Goal: Task Accomplishment & Management: Manage account settings

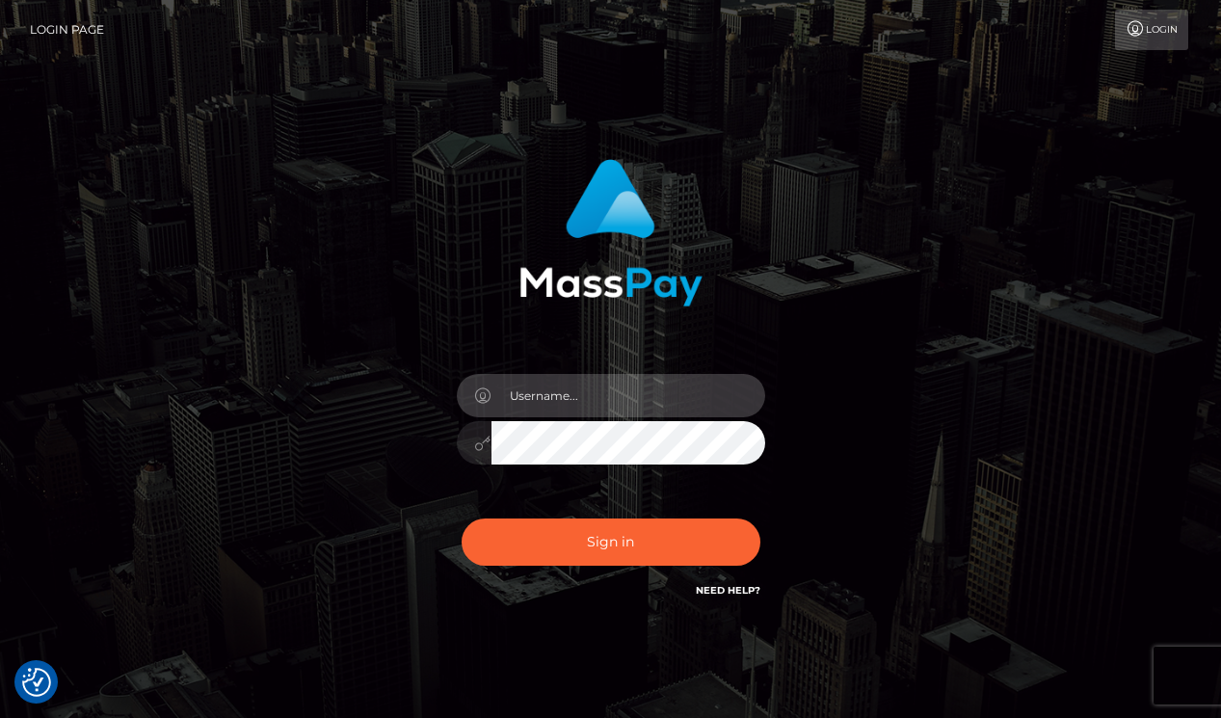
type input "30 05 92"
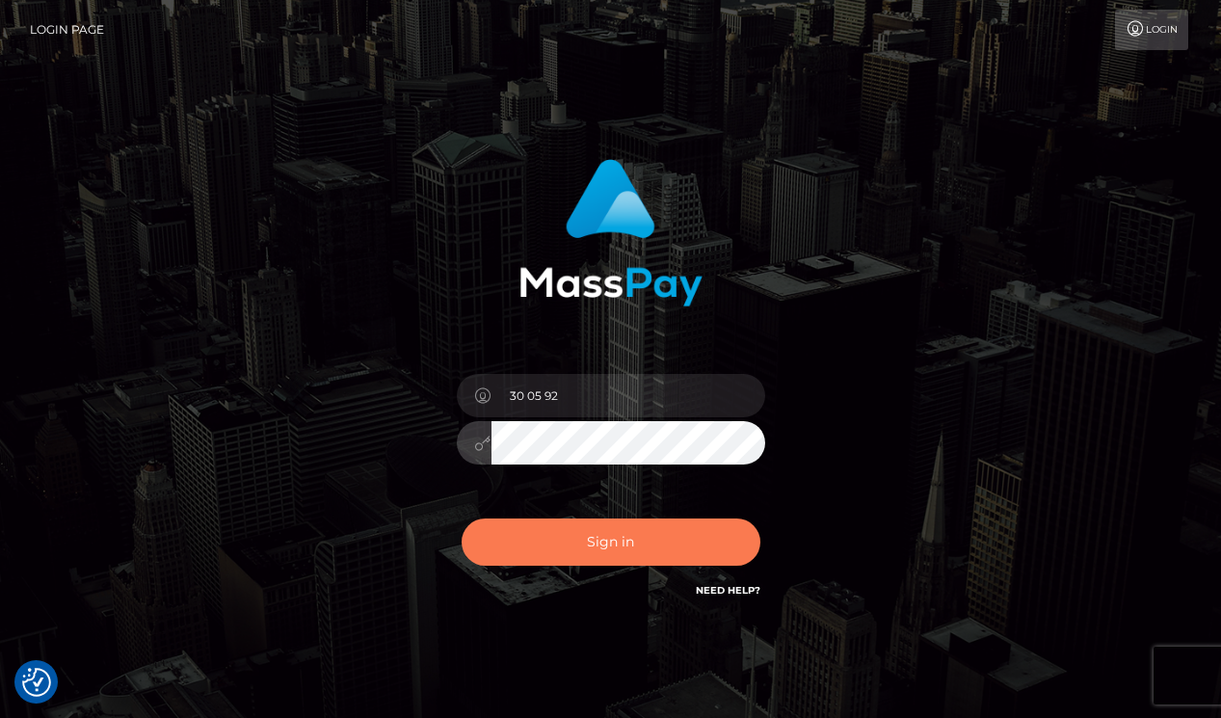
click at [611, 548] on button "Sign in" at bounding box center [610, 541] width 299 height 47
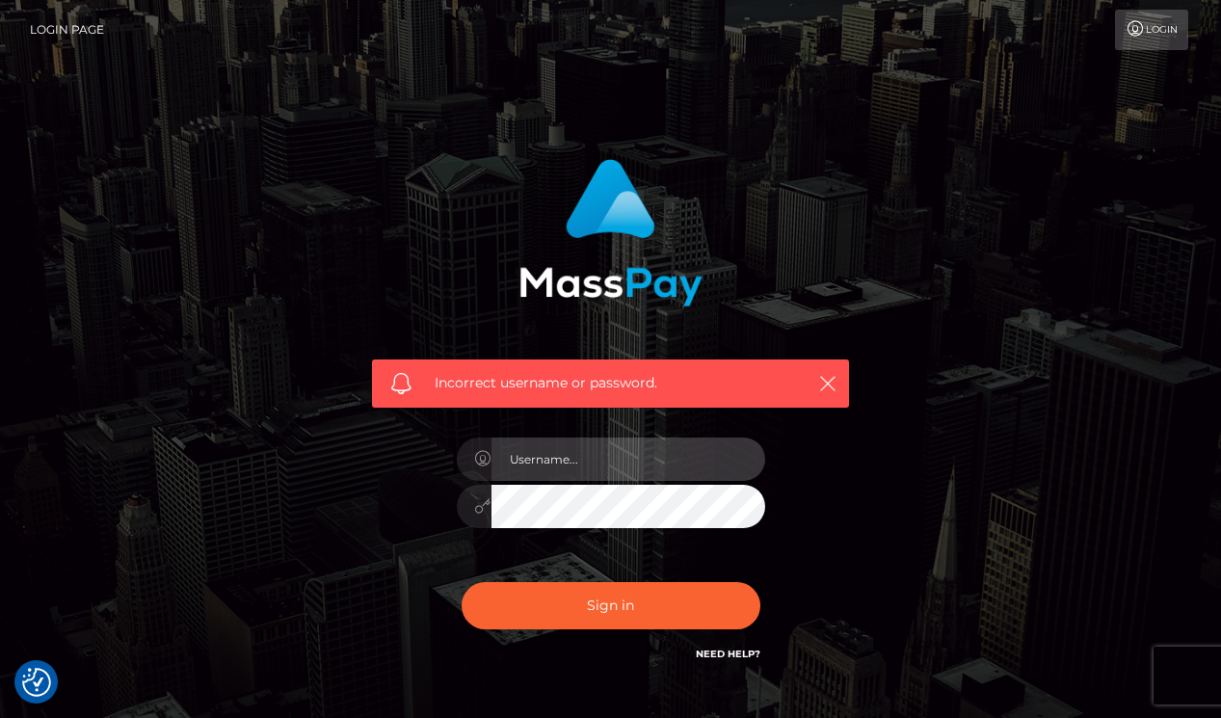
type input "Cucciola114"
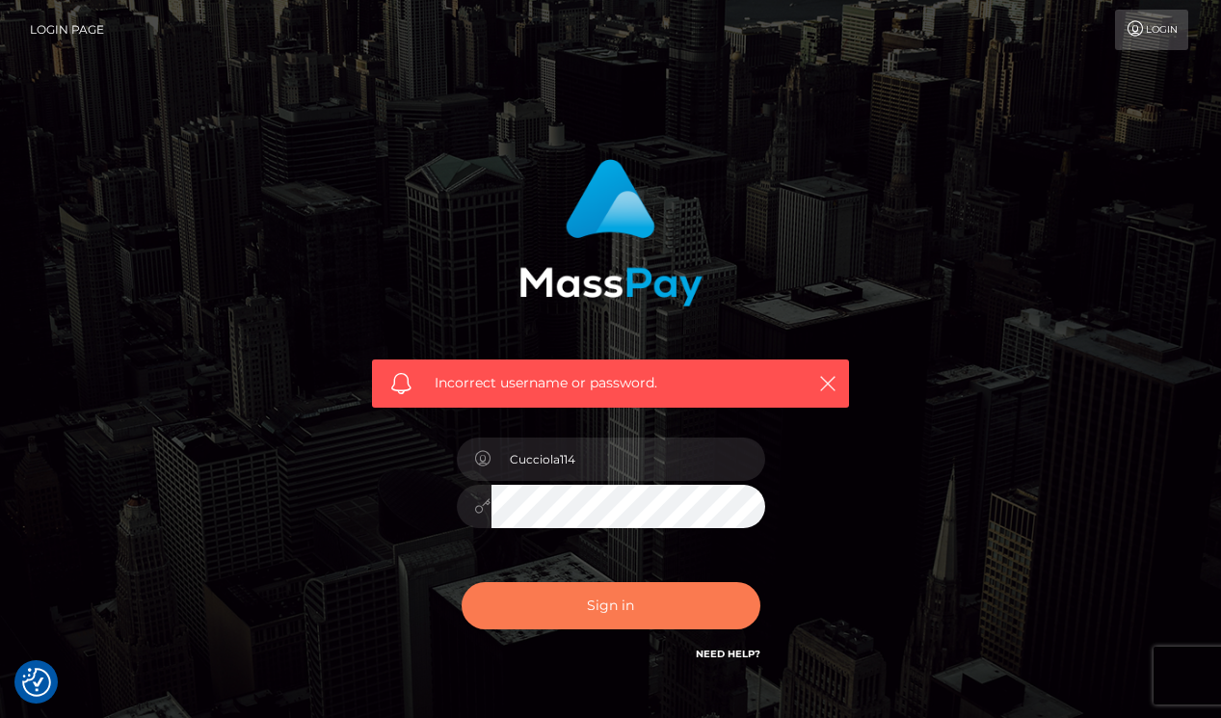
click at [596, 609] on button "Sign in" at bounding box center [610, 605] width 299 height 47
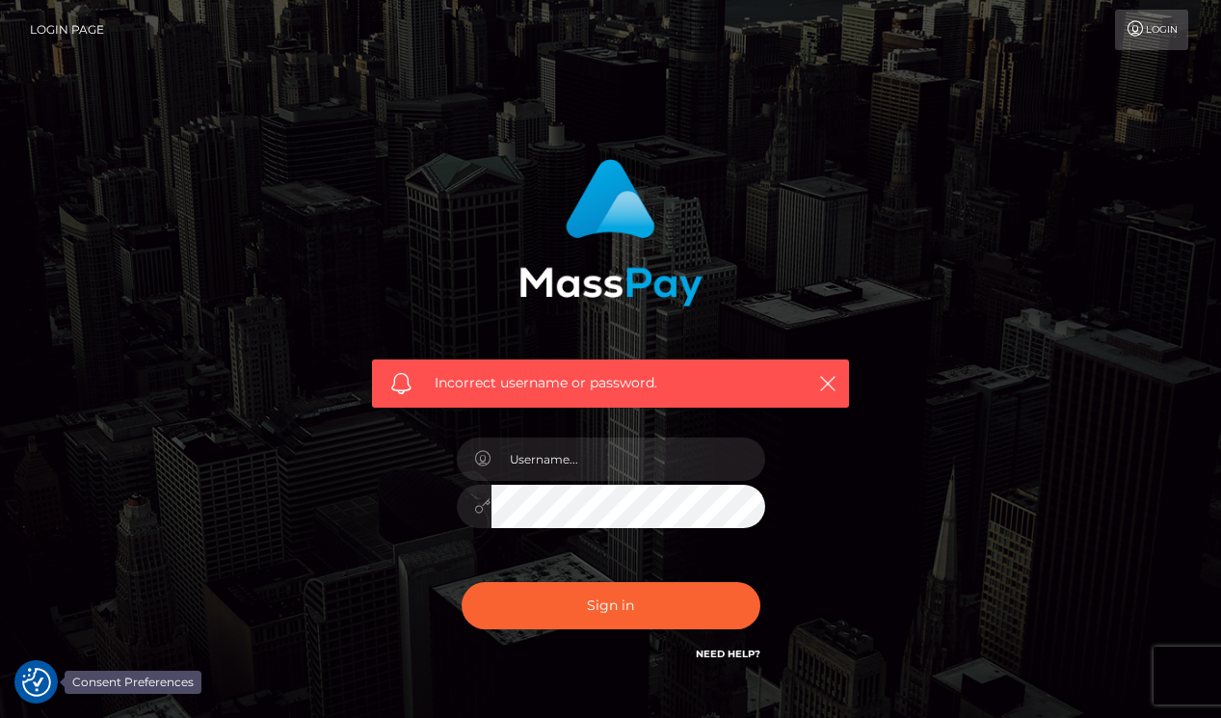
click at [46, 671] on img "Consent Preferences" at bounding box center [36, 682] width 29 height 29
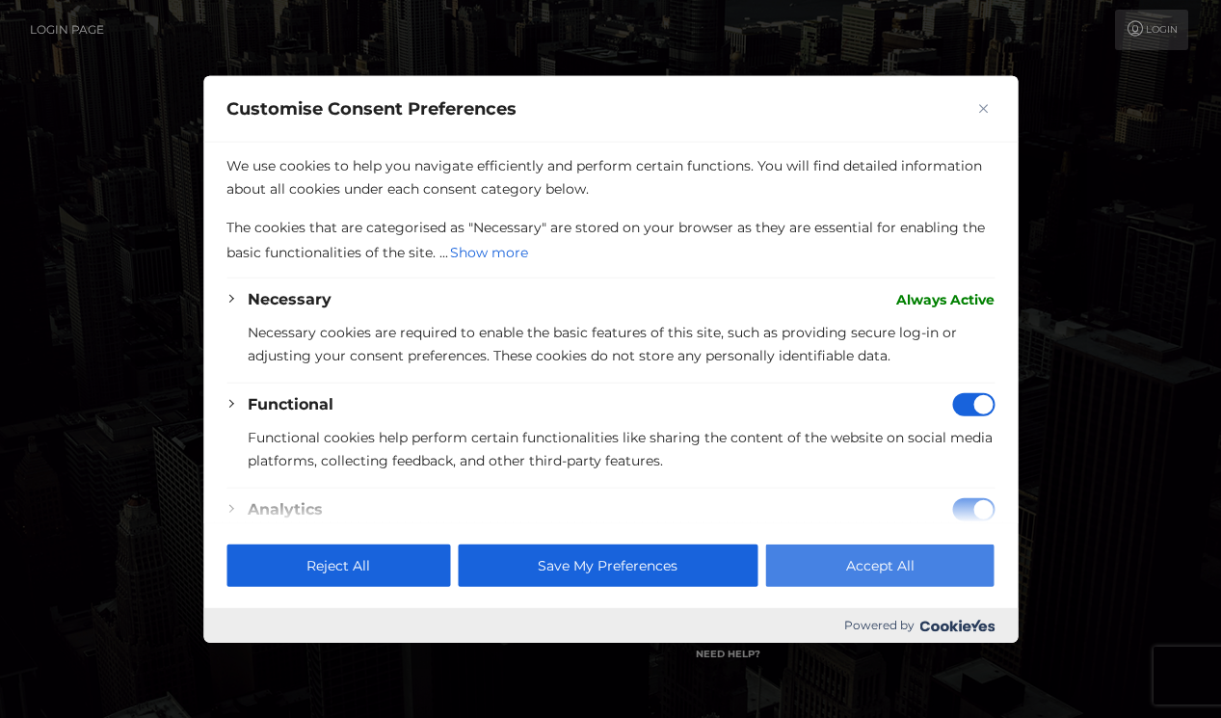
click at [849, 549] on button "Accept All" at bounding box center [880, 565] width 228 height 42
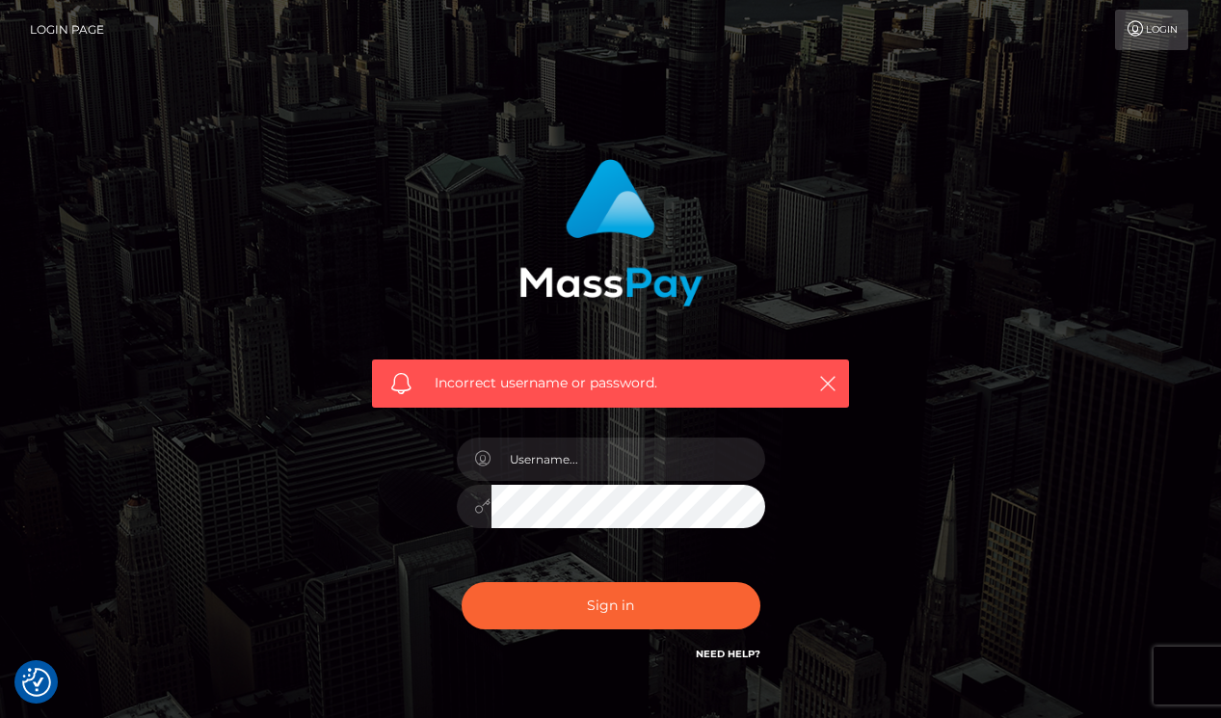
click at [737, 652] on link "Need Help?" at bounding box center [728, 653] width 65 height 13
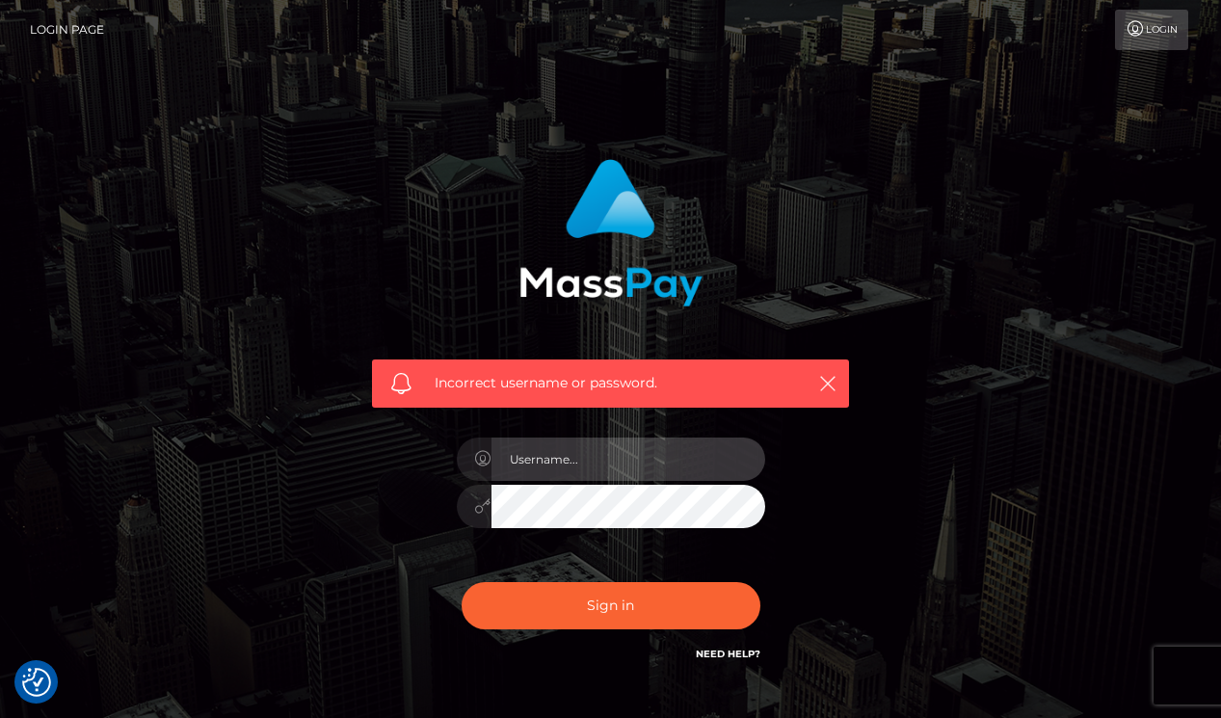
click at [573, 465] on input "text" at bounding box center [628, 458] width 274 height 43
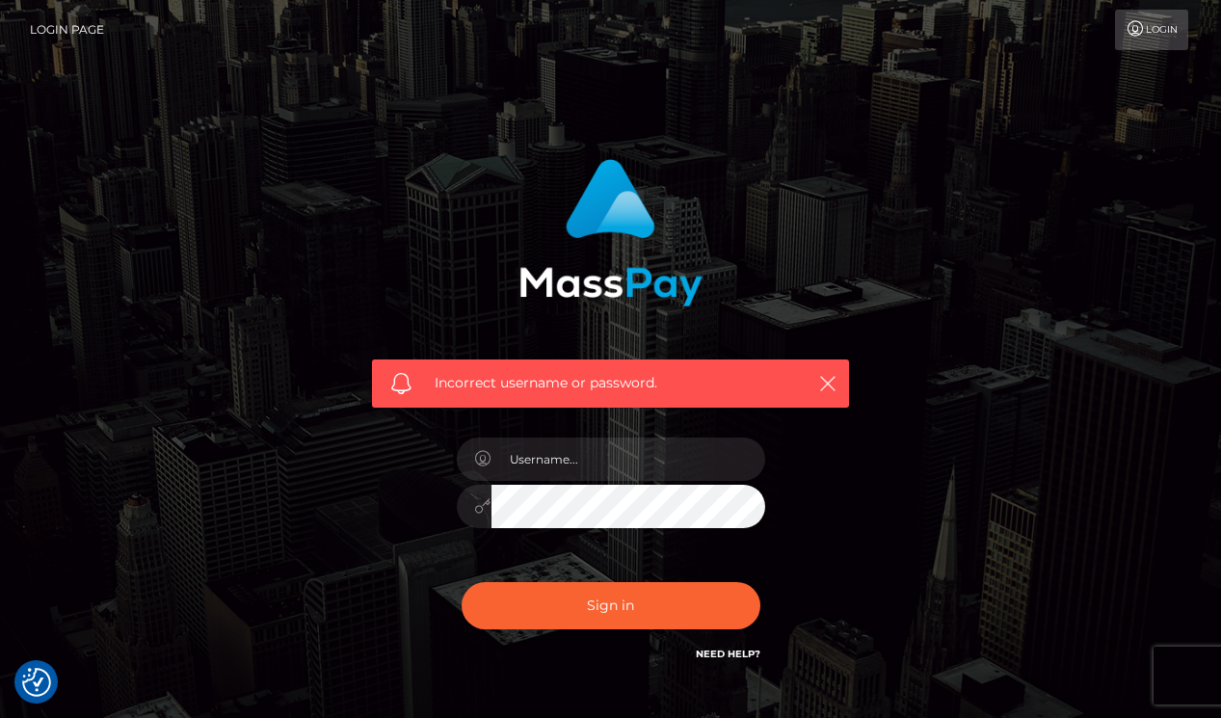
click at [437, 561] on div "Incorrect username or password." at bounding box center [610, 412] width 506 height 535
click at [59, 30] on link "Login Page" at bounding box center [67, 30] width 74 height 40
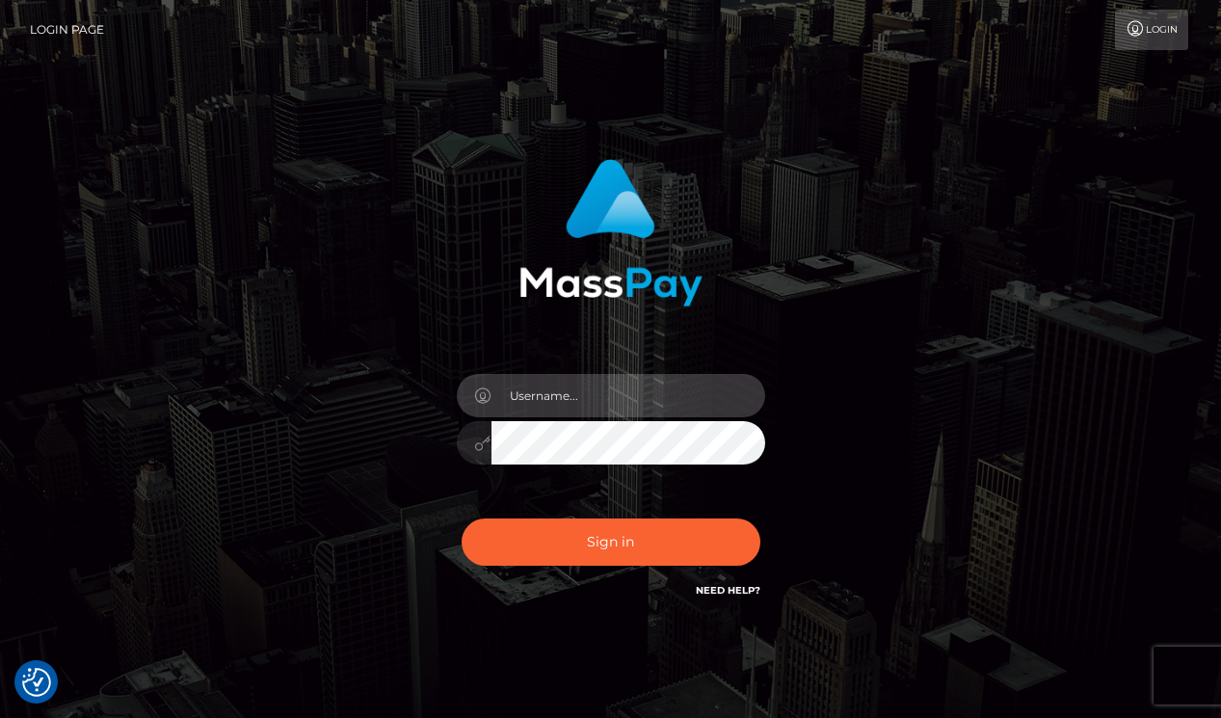
type input "Cucciola114"
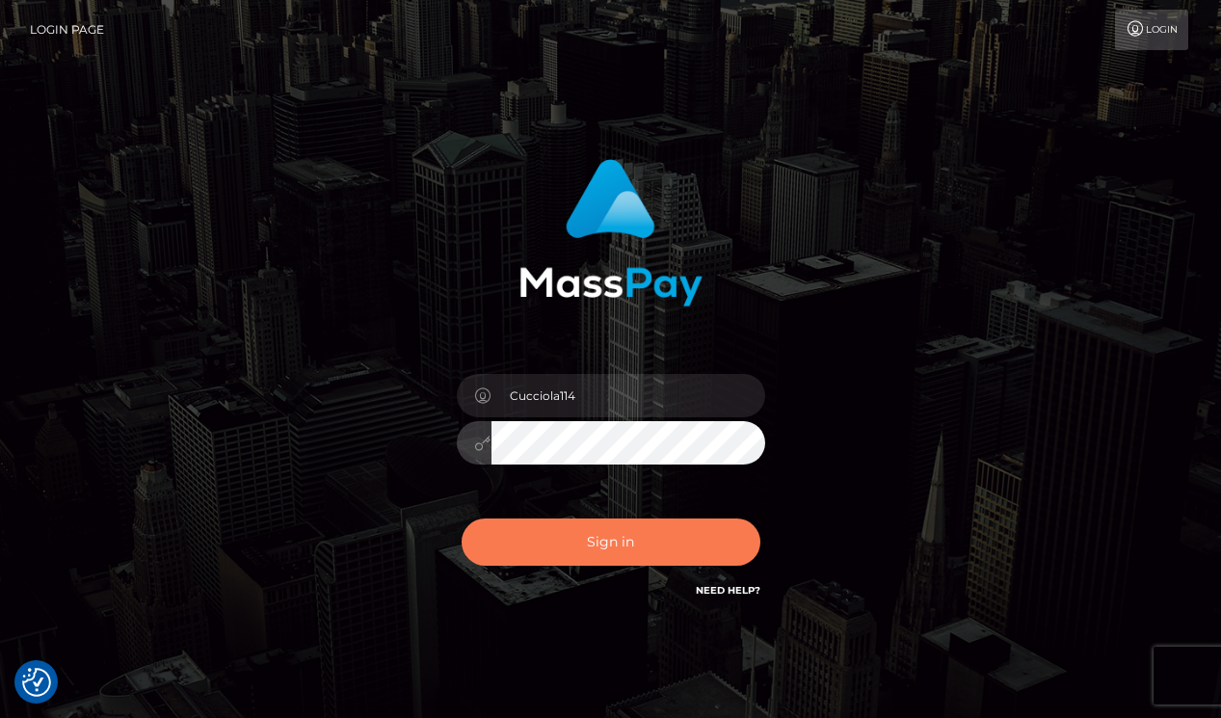
click at [630, 535] on button "Sign in" at bounding box center [610, 541] width 299 height 47
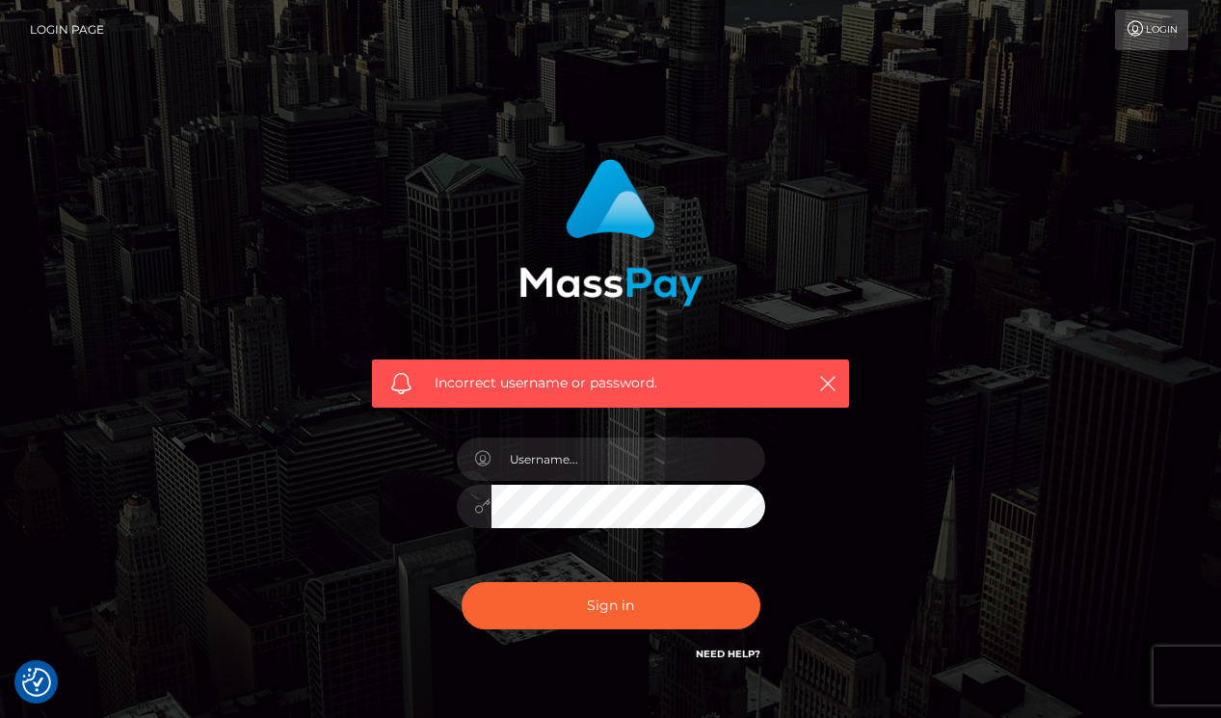
click at [579, 386] on span "Incorrect username or password." at bounding box center [610, 383] width 352 height 20
click at [618, 386] on span "Incorrect username or password." at bounding box center [610, 383] width 352 height 20
click at [722, 650] on link "Need Help?" at bounding box center [728, 653] width 65 height 13
click at [717, 647] on link "Need Help?" at bounding box center [728, 653] width 65 height 13
